Goal: Transaction & Acquisition: Purchase product/service

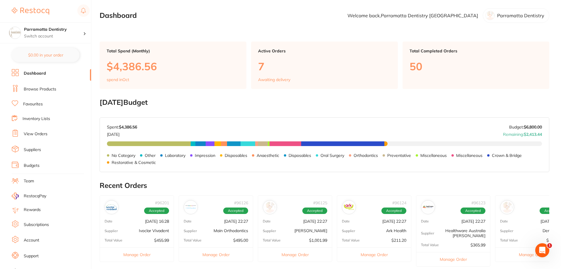
click at [33, 87] on link "Browse Products" at bounding box center [40, 89] width 32 height 6
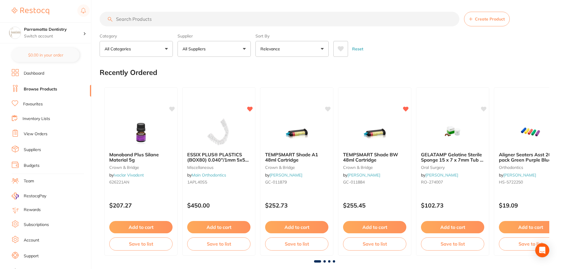
click at [155, 18] on input "search" at bounding box center [279, 19] width 359 height 15
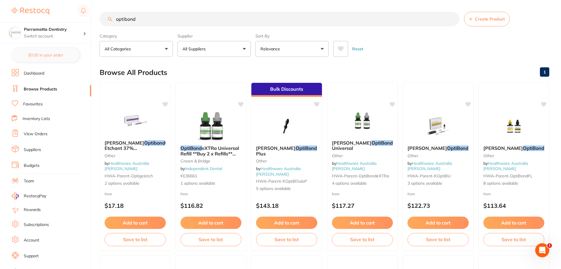
type input "optibond"
click at [33, 104] on link "Favourites" at bounding box center [33, 104] width 20 height 6
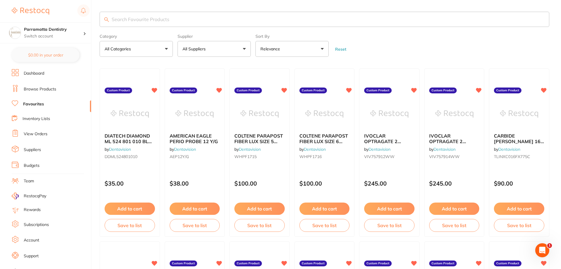
click at [165, 19] on input "search" at bounding box center [324, 19] width 449 height 15
type input "optibond"
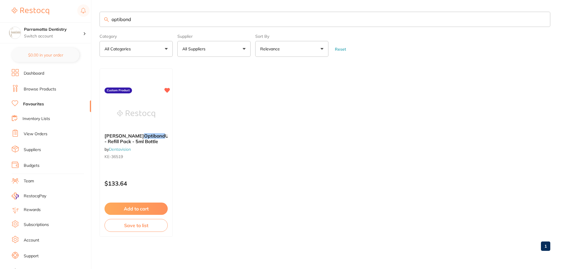
click at [131, 206] on button "Add to cart" at bounding box center [135, 209] width 63 height 12
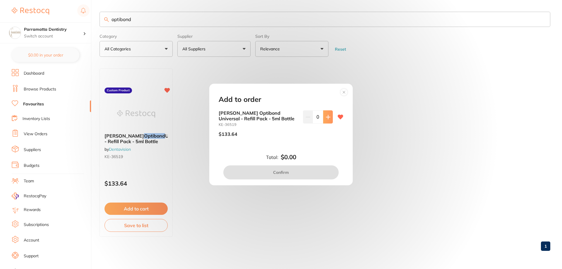
click at [326, 119] on icon at bounding box center [328, 117] width 5 height 5
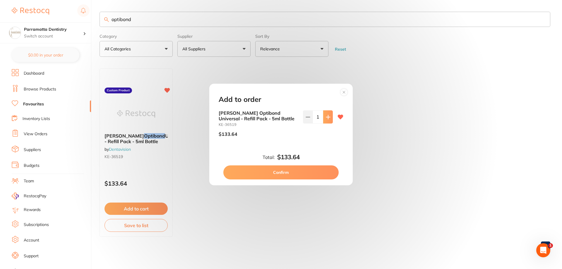
click at [326, 119] on icon at bounding box center [328, 117] width 5 height 5
type input "3"
click at [285, 173] on button "Confirm" at bounding box center [280, 172] width 115 height 14
checkbox input "false"
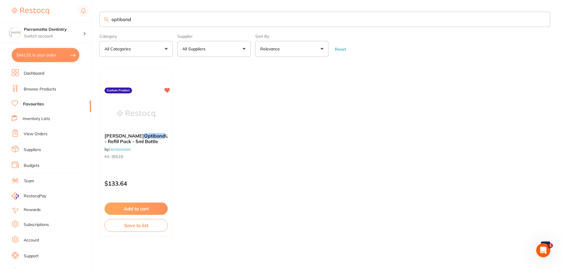
click at [542, 19] on input "optibond" at bounding box center [325, 19] width 451 height 15
type input "ivoclean"
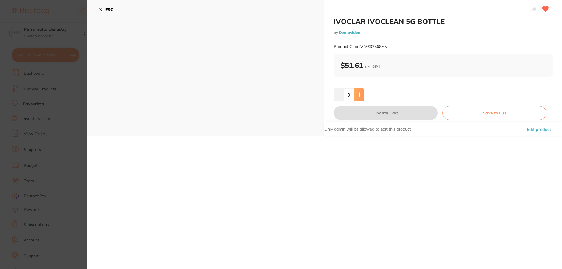
click at [360, 95] on icon at bounding box center [359, 94] width 5 height 5
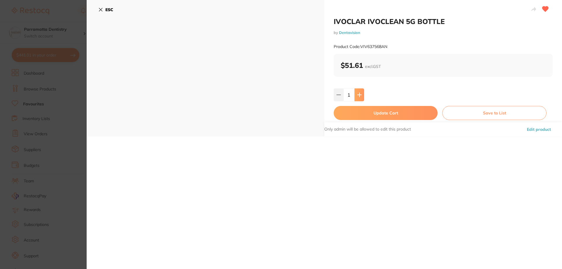
click at [360, 95] on icon at bounding box center [359, 94] width 5 height 5
type input "3"
click at [388, 110] on button "Update Cart" at bounding box center [386, 113] width 104 height 14
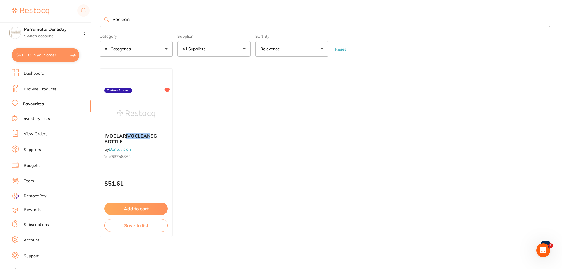
click at [46, 57] on button "$611.33 in your order" at bounding box center [46, 55] width 68 height 14
checkbox input "true"
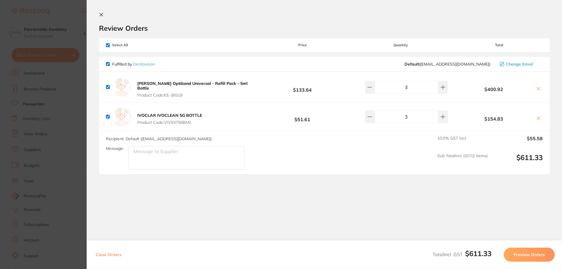
click at [71, 138] on section "Update RRP Set your pre negotiated price for this item. Item Agreed RRP (excl. …" at bounding box center [281, 134] width 562 height 269
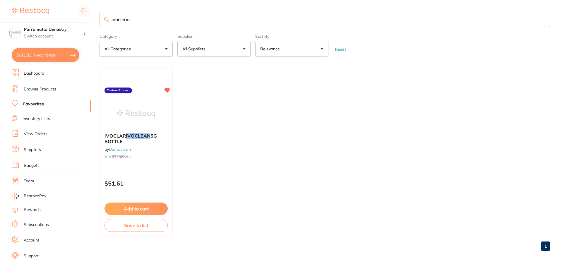
click at [39, 73] on link "Dashboard" at bounding box center [34, 74] width 20 height 6
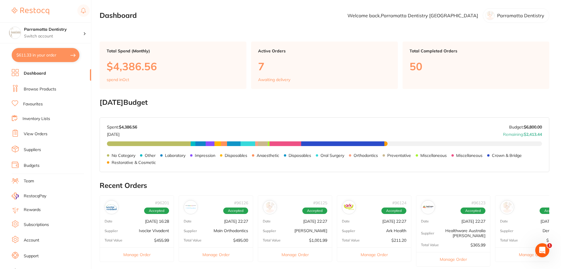
click at [48, 56] on button "$611.33 in your order" at bounding box center [46, 55] width 68 height 14
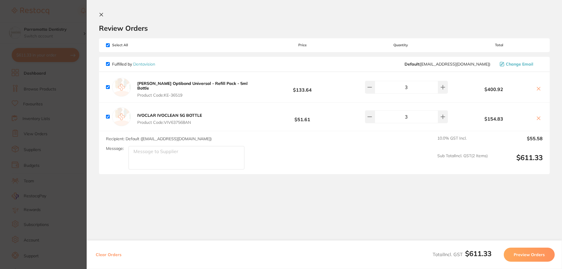
click at [529, 256] on button "Preview Orders" at bounding box center [529, 255] width 51 height 14
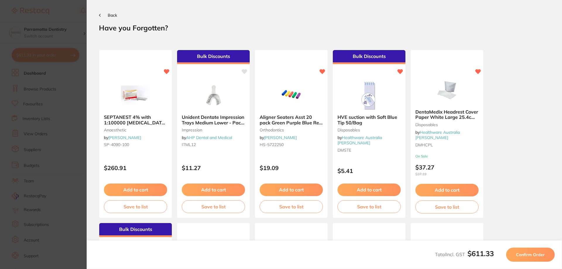
click at [530, 256] on span "Confirm Order" at bounding box center [530, 254] width 29 height 5
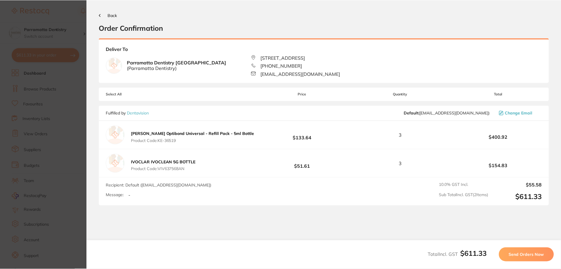
scroll to position [30, 0]
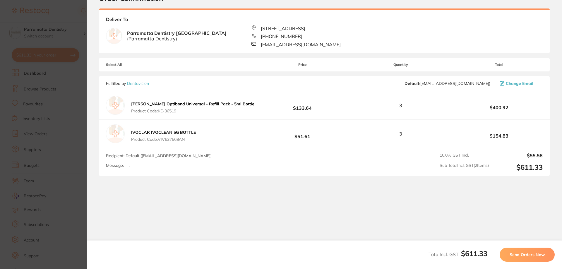
click at [541, 253] on span "Send Orders Now" at bounding box center [527, 254] width 35 height 5
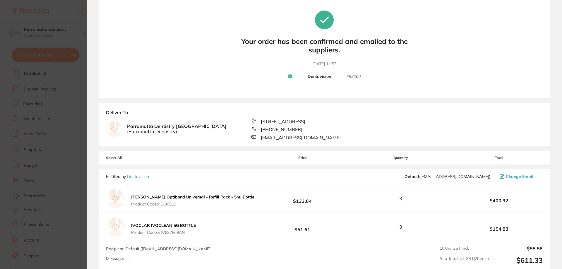
click at [67, 106] on section "Update RRP Set your pre negotiated price for this item. Item Agreed RRP (excl. …" at bounding box center [281, 134] width 562 height 269
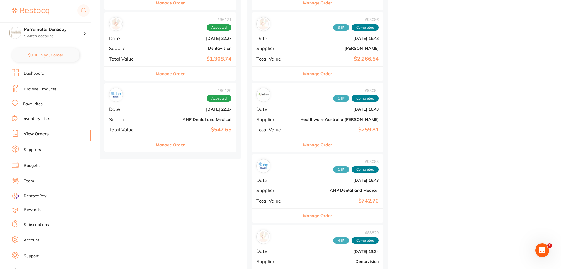
scroll to position [498, 0]
